Goal: Register for event/course

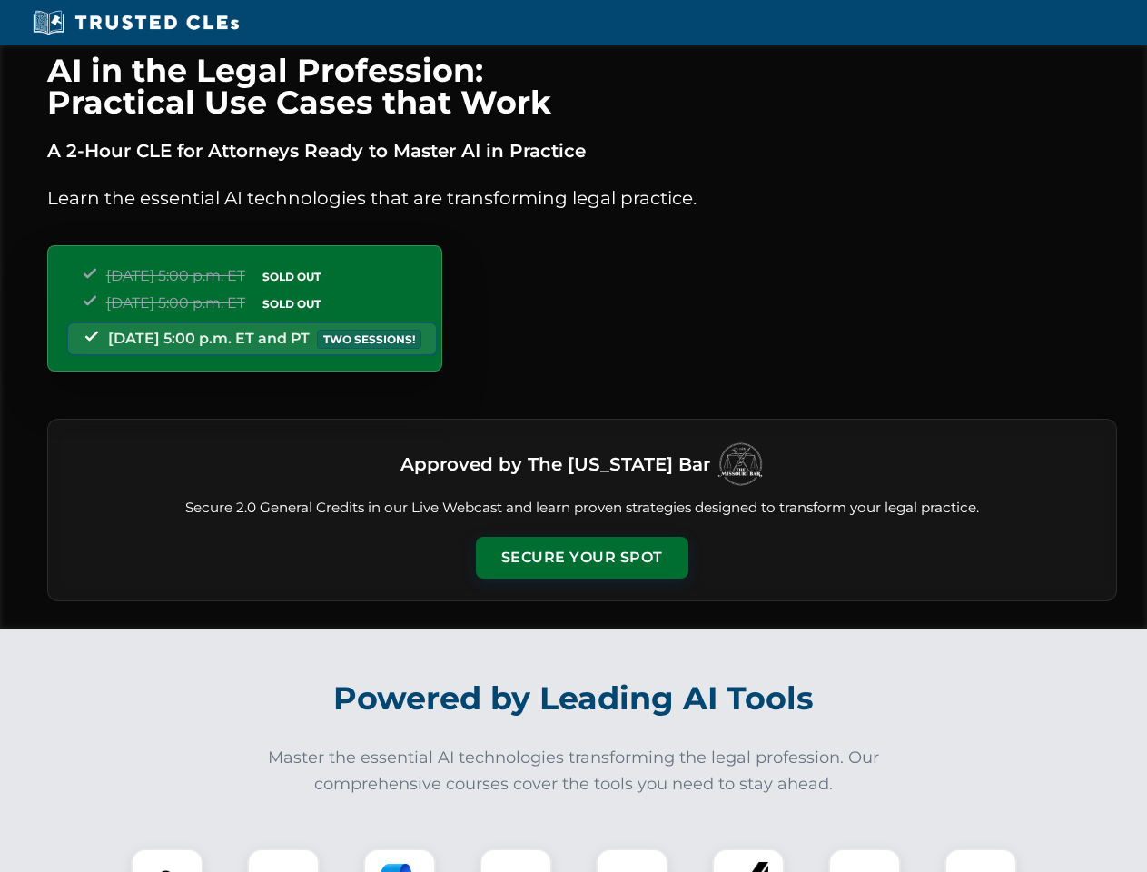
click at [581, 558] on button "Secure Your Spot" at bounding box center [582, 558] width 213 height 42
click at [167, 860] on img at bounding box center [167, 885] width 53 height 53
